Goal: Task Accomplishment & Management: Use online tool/utility

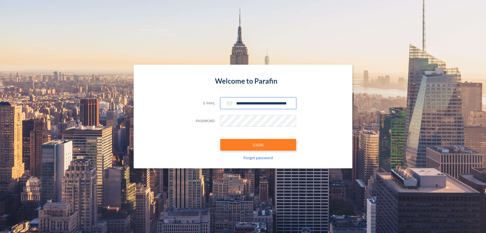
type input "**********"
click at [258, 145] on button "LOGIN" at bounding box center [258, 145] width 76 height 12
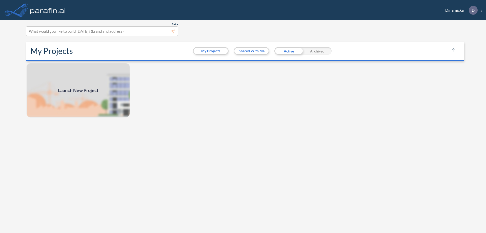
scroll to position [1, 0]
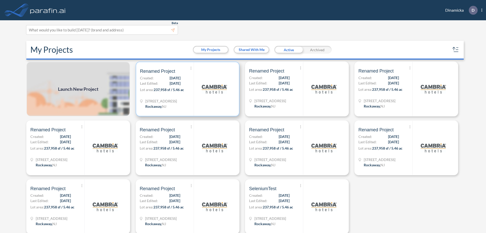
click at [187, 89] on p "Lot area: 237,958 sf / 5.46 ac" at bounding box center [167, 90] width 54 height 7
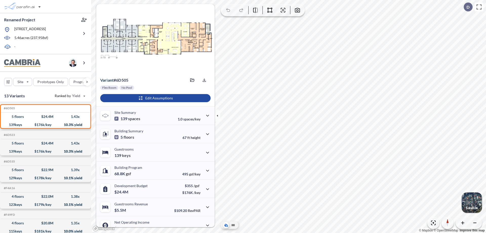
scroll to position [26, 0]
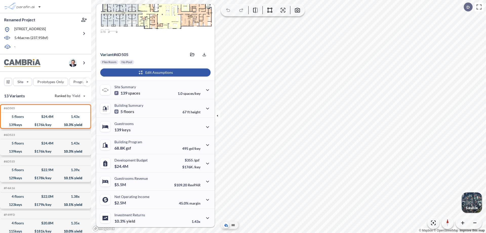
click at [155, 72] on div "button" at bounding box center [155, 72] width 110 height 8
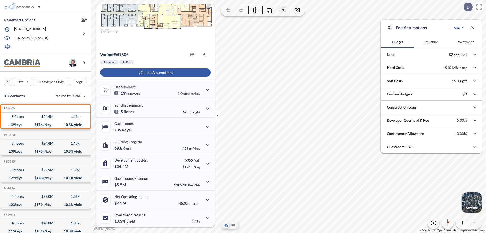
click at [432, 42] on button "Revenue" at bounding box center [432, 42] width 34 height 12
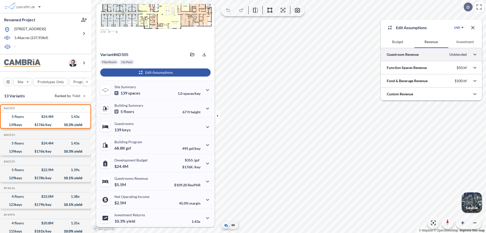
click at [432, 54] on div at bounding box center [431, 54] width 101 height 13
